Goal: Task Accomplishment & Management: Manage account settings

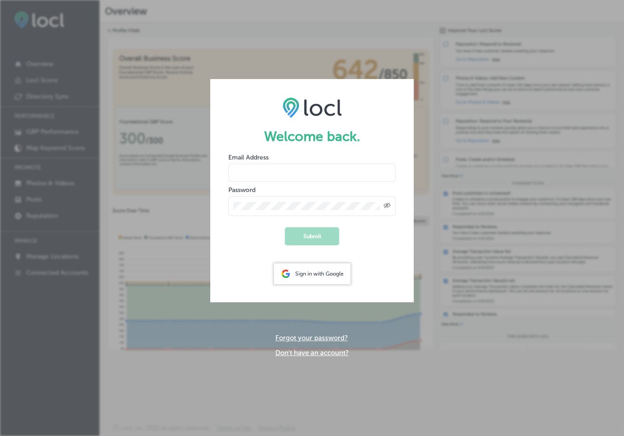
type input "[EMAIL_ADDRESS][DOMAIN_NAME]"
click at [312, 236] on button "Submit" at bounding box center [312, 236] width 54 height 18
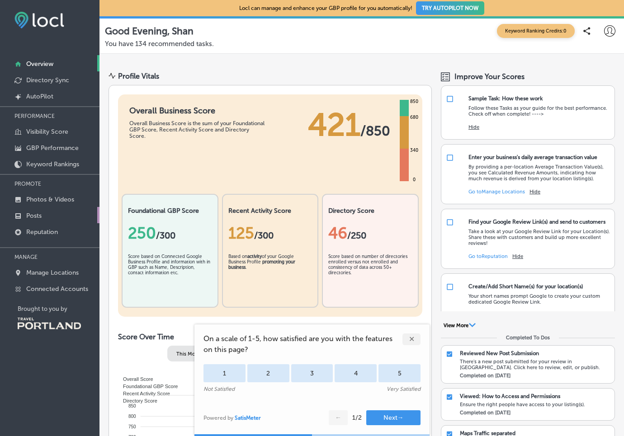
click at [33, 217] on p "Posts" at bounding box center [33, 216] width 15 height 8
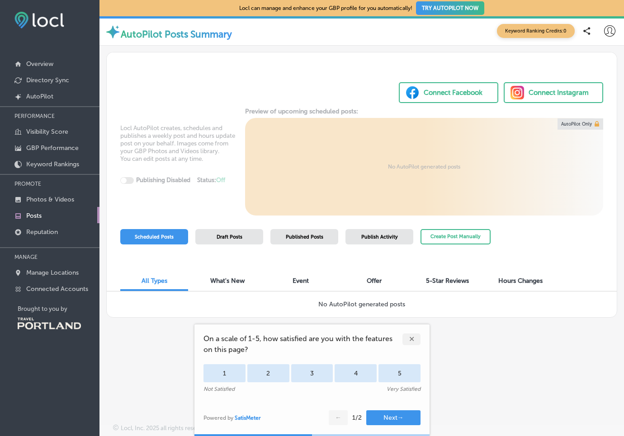
click at [412, 339] on div "✕" at bounding box center [411, 340] width 18 height 12
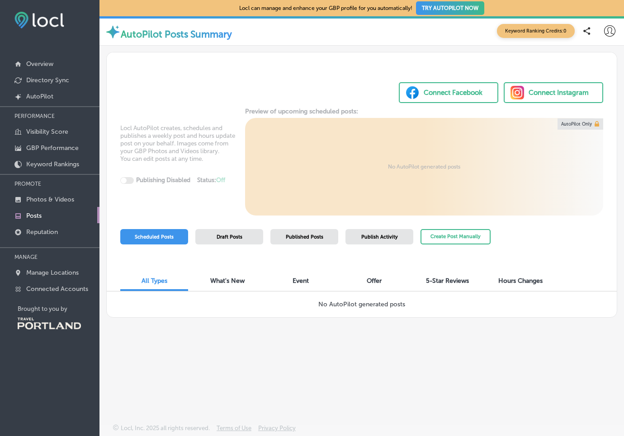
click at [236, 231] on div "Draft Posts" at bounding box center [229, 236] width 68 height 15
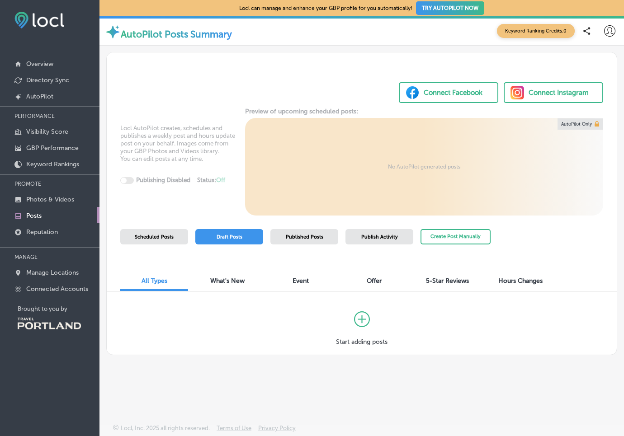
click at [316, 234] on span "Published Posts" at bounding box center [305, 237] width 38 height 6
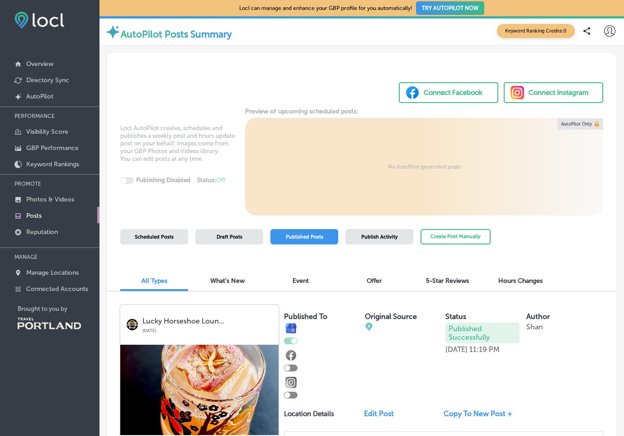
click at [241, 235] on span "Draft Posts" at bounding box center [230, 237] width 26 height 6
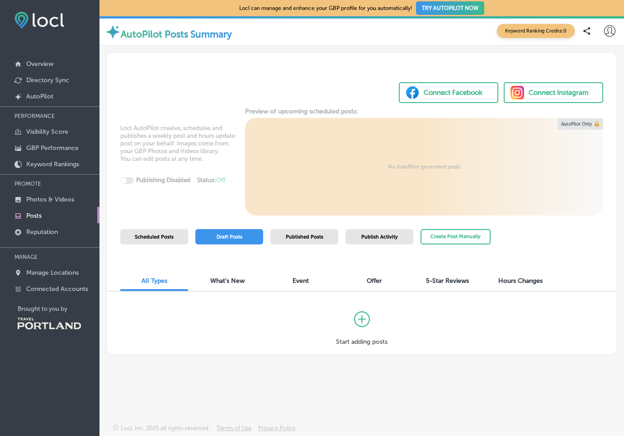
click at [227, 237] on span "Draft Posts" at bounding box center [230, 237] width 26 height 6
